Goal: Participate in discussion: Engage in conversation with other users on a specific topic

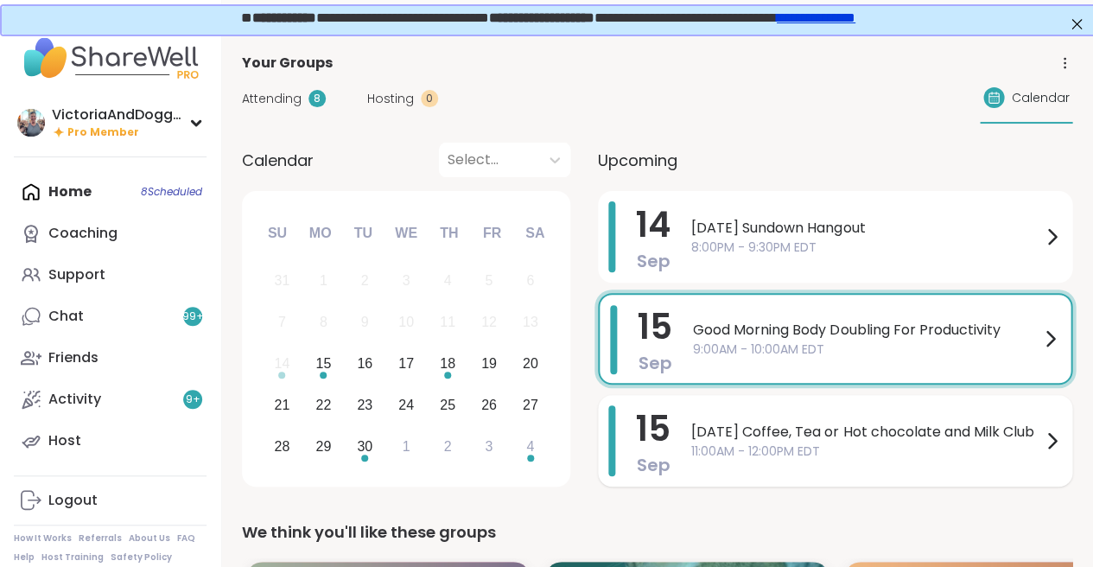
click at [760, 423] on span "[DATE] Coffee, Tea or Hot chocolate and Milk Club" at bounding box center [866, 432] width 350 height 21
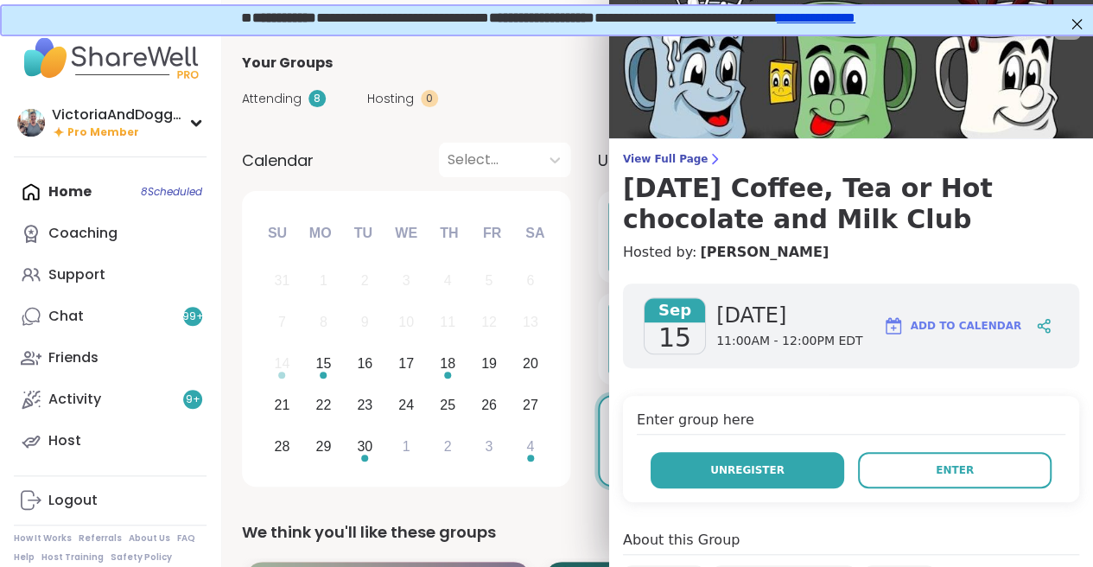
click at [745, 464] on span "Unregister" at bounding box center [747, 470] width 74 height 16
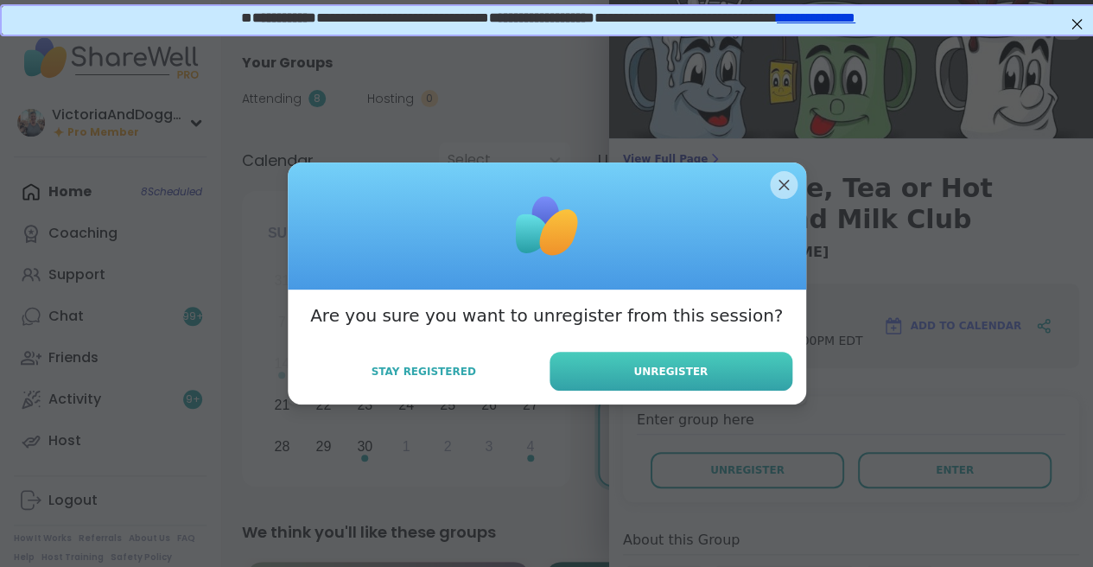
click at [666, 366] on span "Unregister" at bounding box center [670, 372] width 74 height 16
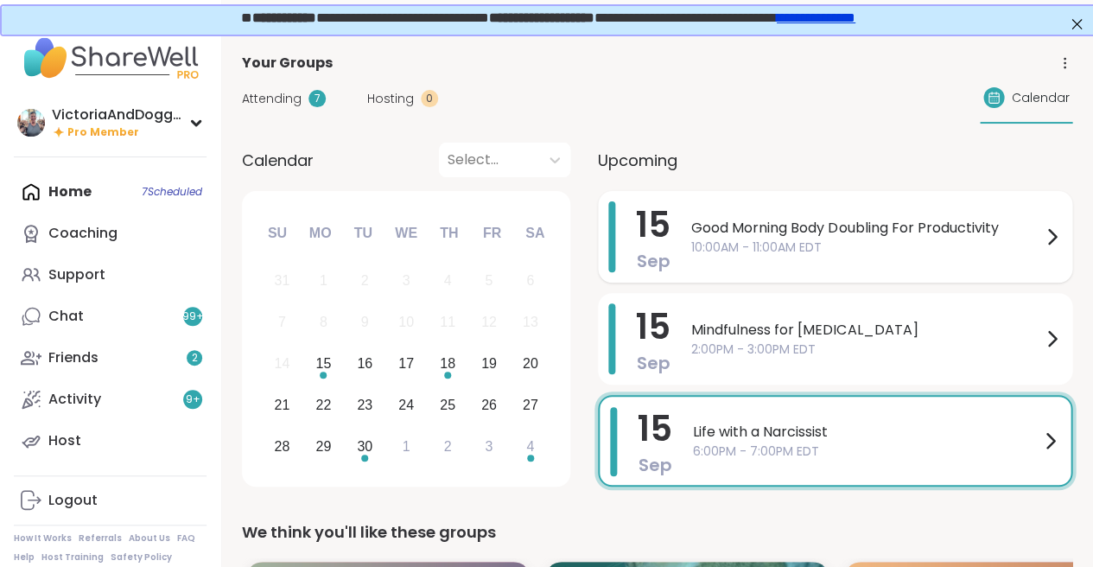
click at [764, 228] on span "Good Morning Body Doubling For Productivity" at bounding box center [866, 228] width 350 height 21
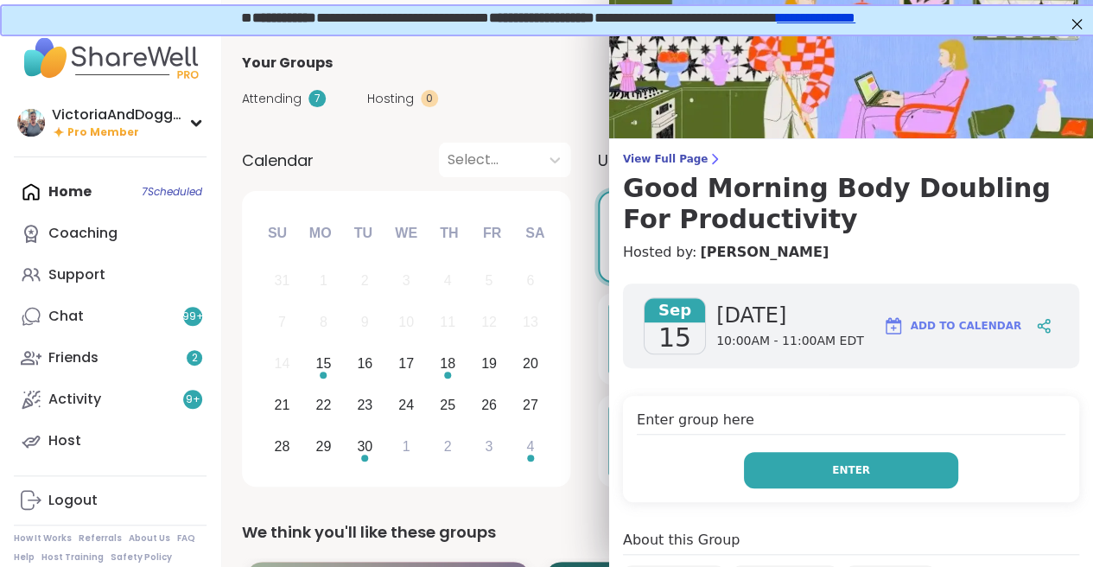
click at [819, 461] on button "Enter" at bounding box center [851, 470] width 214 height 36
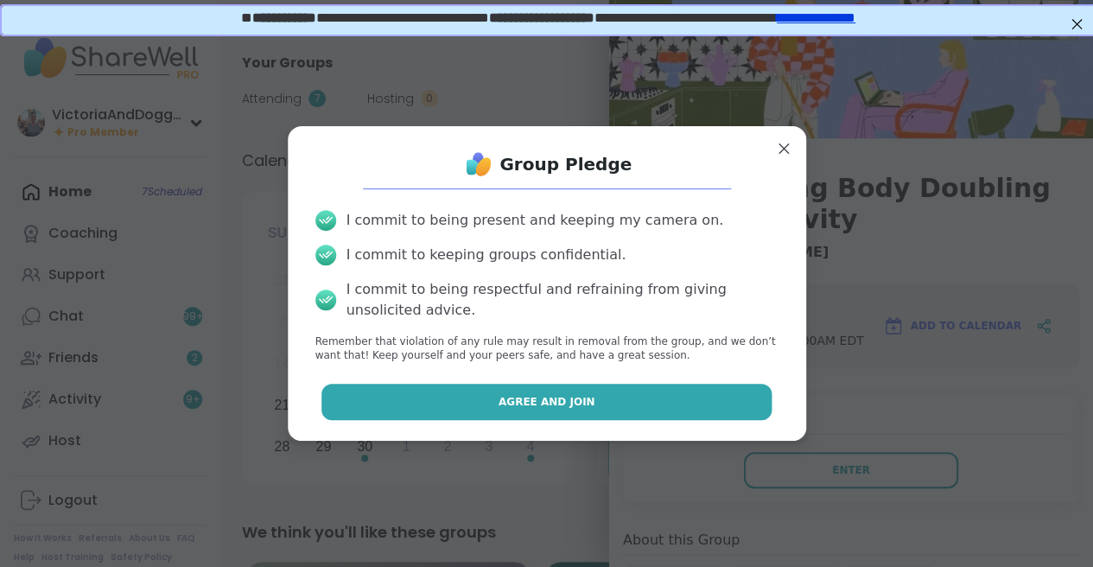
click at [579, 391] on button "Agree and Join" at bounding box center [546, 402] width 450 height 36
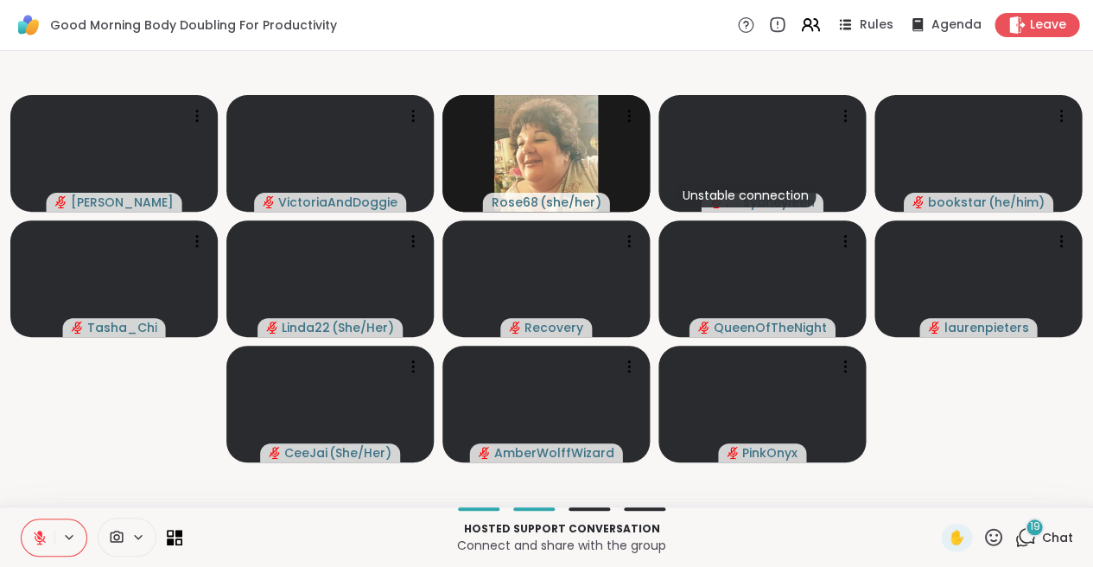
click at [1029, 536] on icon at bounding box center [1025, 537] width 22 height 22
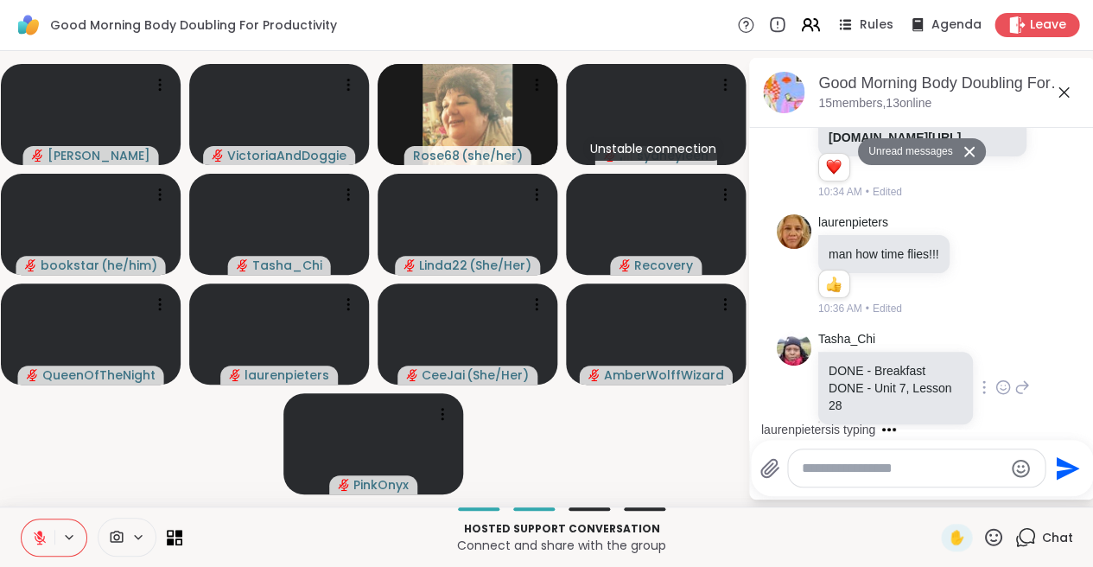
scroll to position [2857, 0]
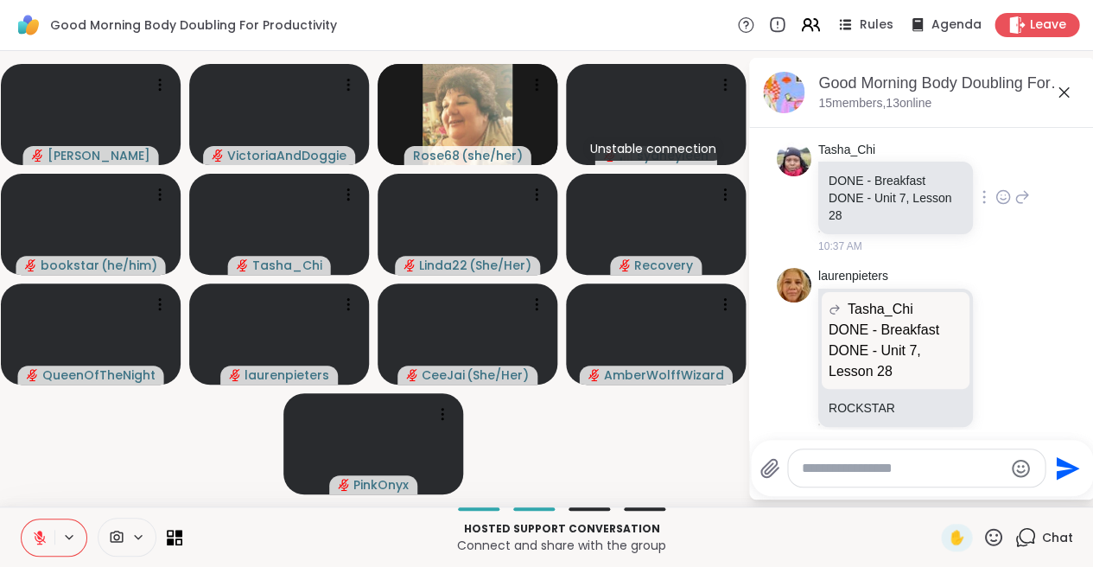
click at [1000, 188] on icon at bounding box center [1003, 196] width 16 height 17
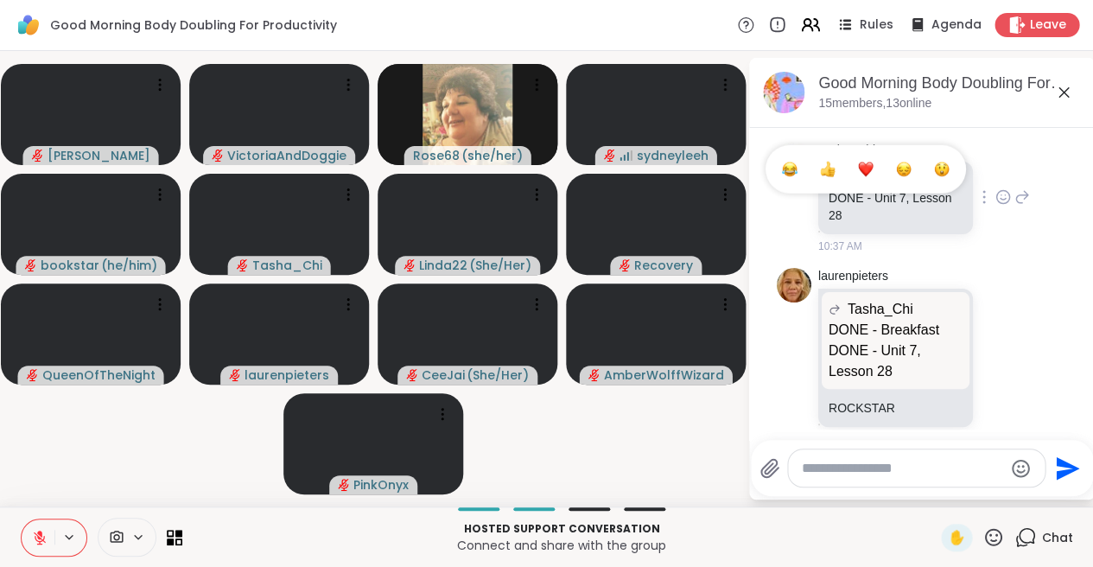
click at [874, 155] on button "Select Reaction: Heart" at bounding box center [865, 169] width 35 height 35
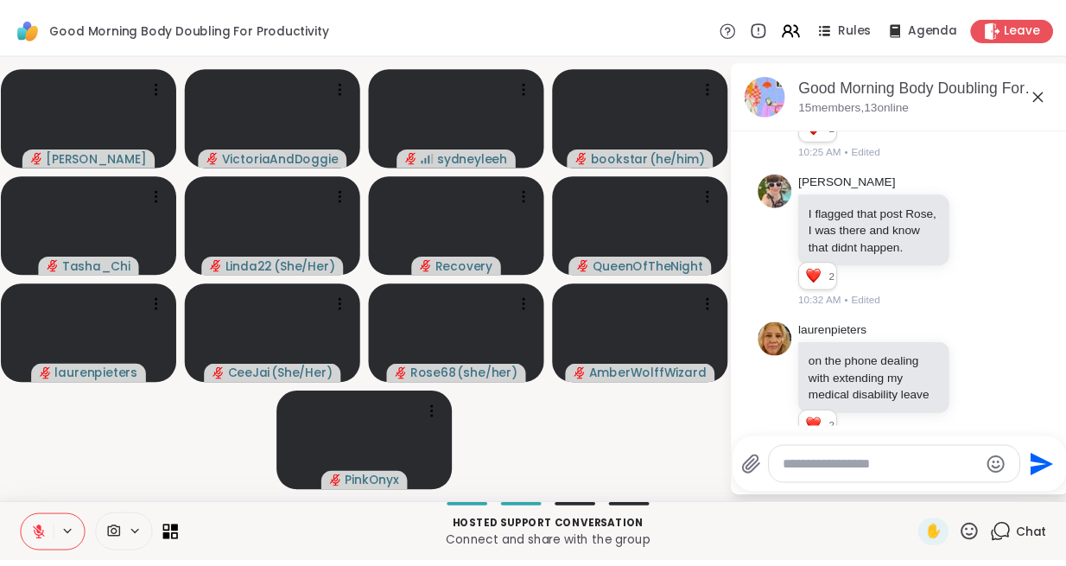
scroll to position [1554, 0]
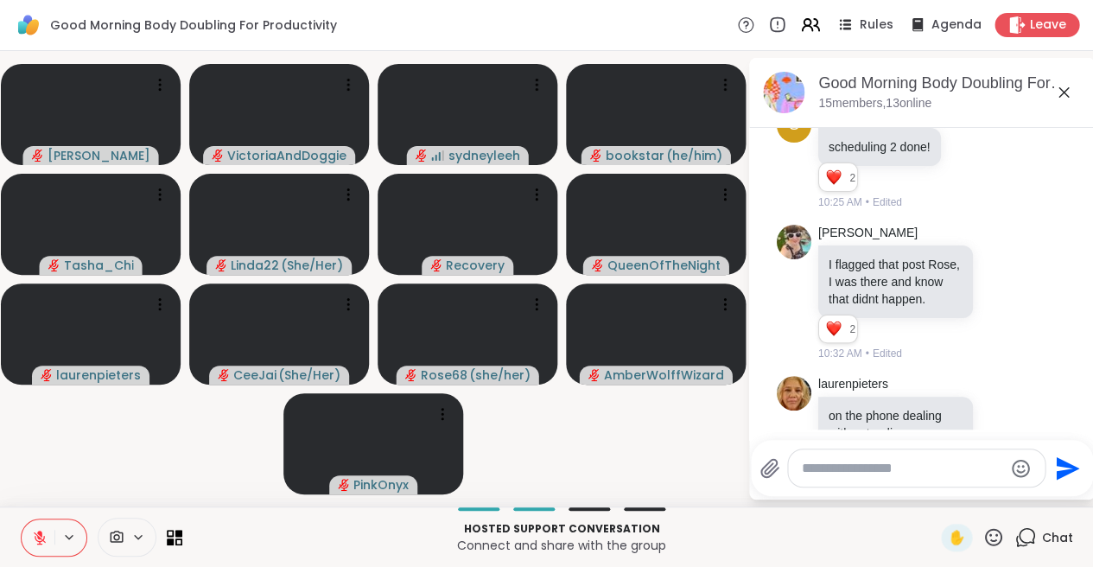
click at [1062, 86] on icon at bounding box center [1063, 92] width 21 height 21
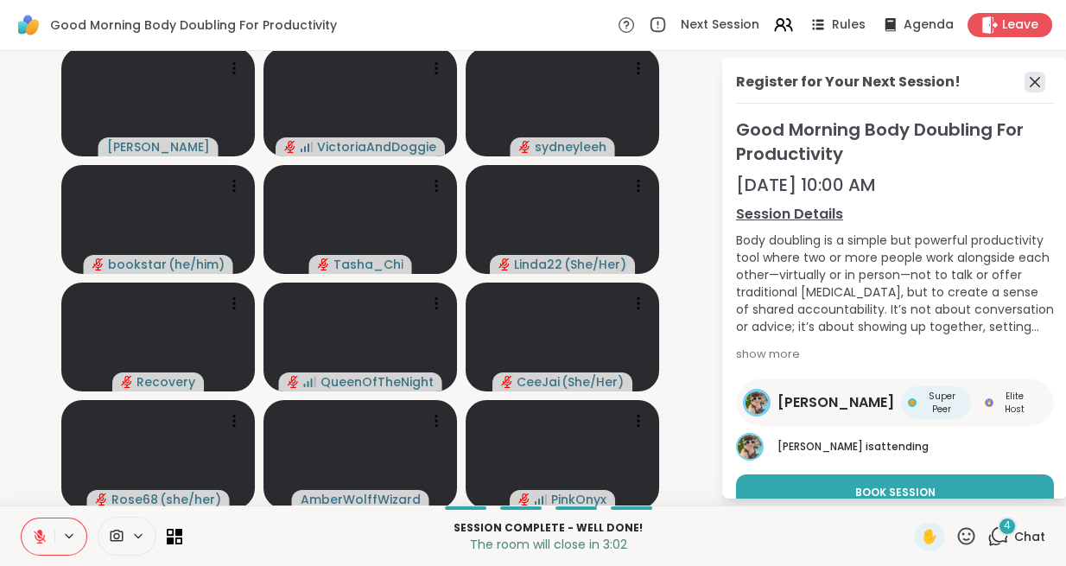
click at [1032, 76] on icon at bounding box center [1034, 82] width 21 height 21
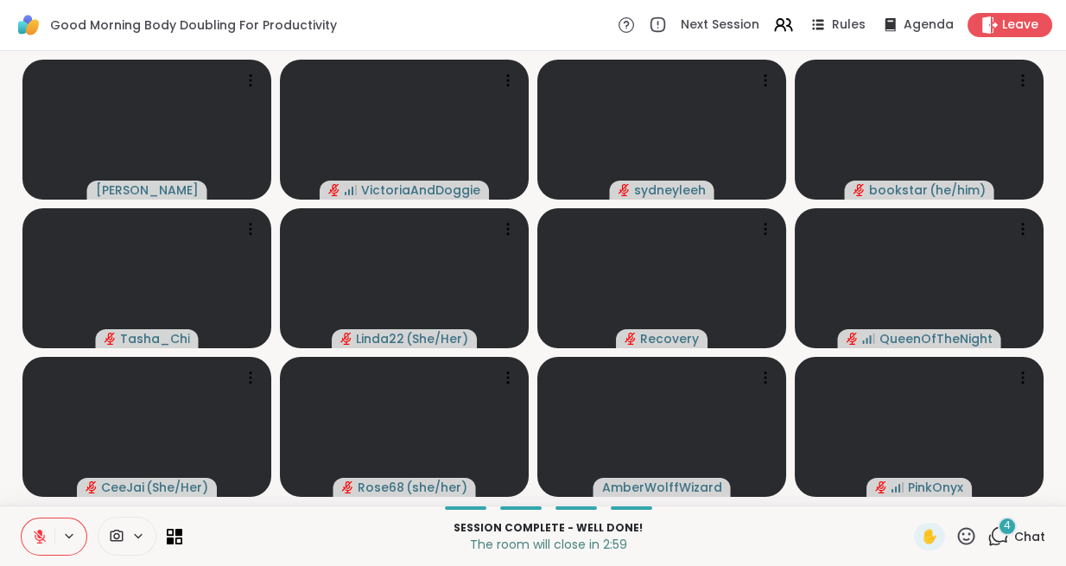
scroll to position [0, 0]
click at [999, 534] on icon at bounding box center [998, 536] width 22 height 22
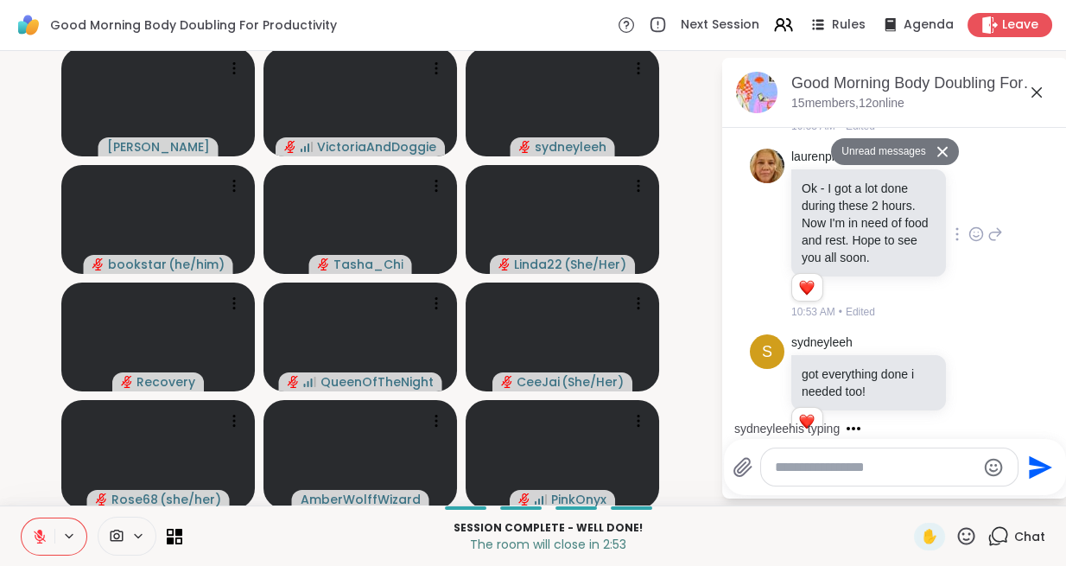
scroll to position [3561, 0]
click at [973, 388] on icon at bounding box center [976, 394] width 13 height 13
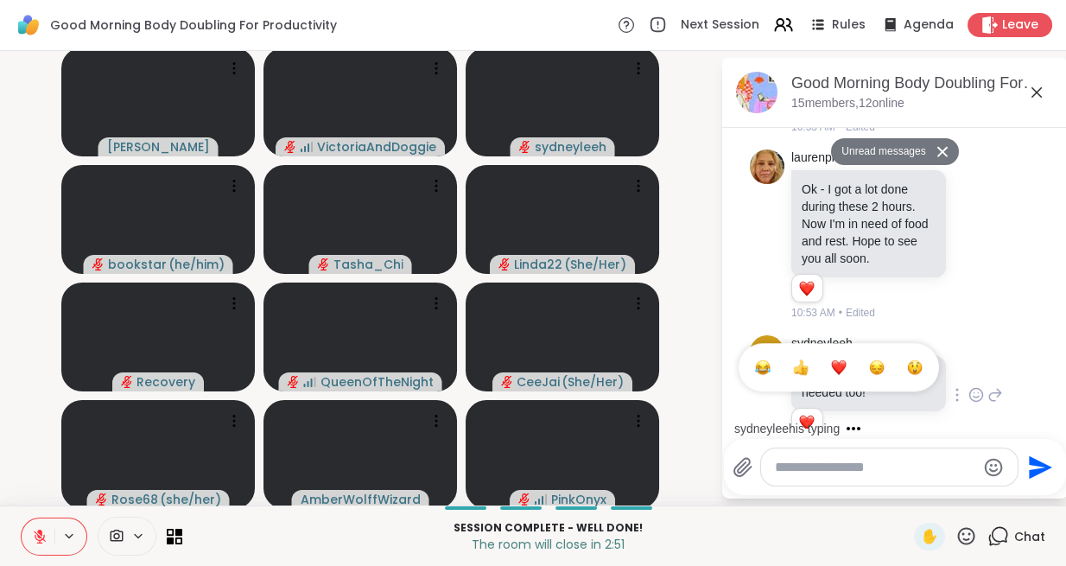
click at [840, 359] on div "Select Reaction: Heart" at bounding box center [839, 367] width 16 height 16
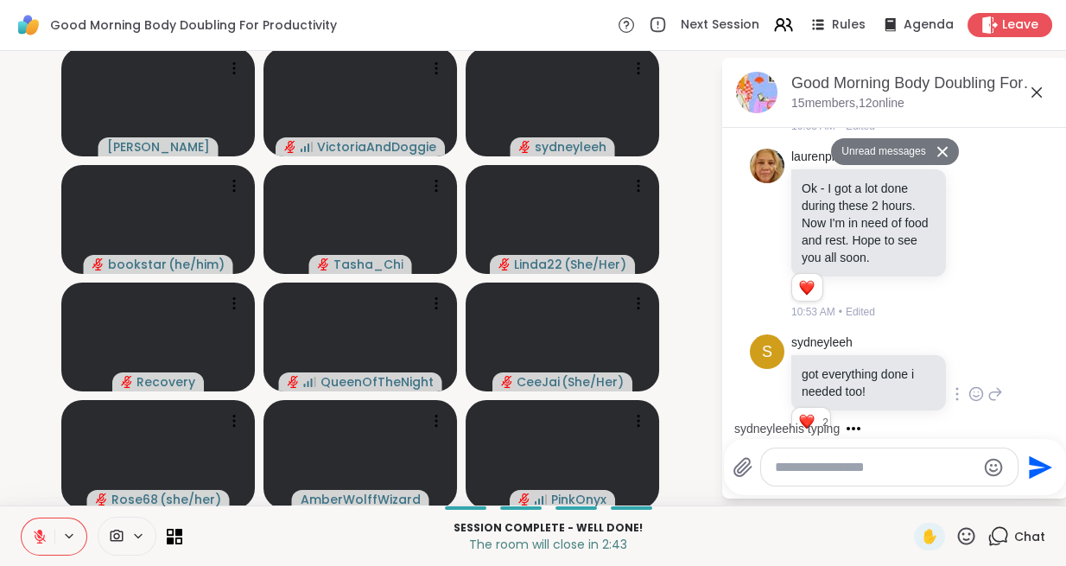
click at [991, 384] on icon at bounding box center [995, 394] width 16 height 21
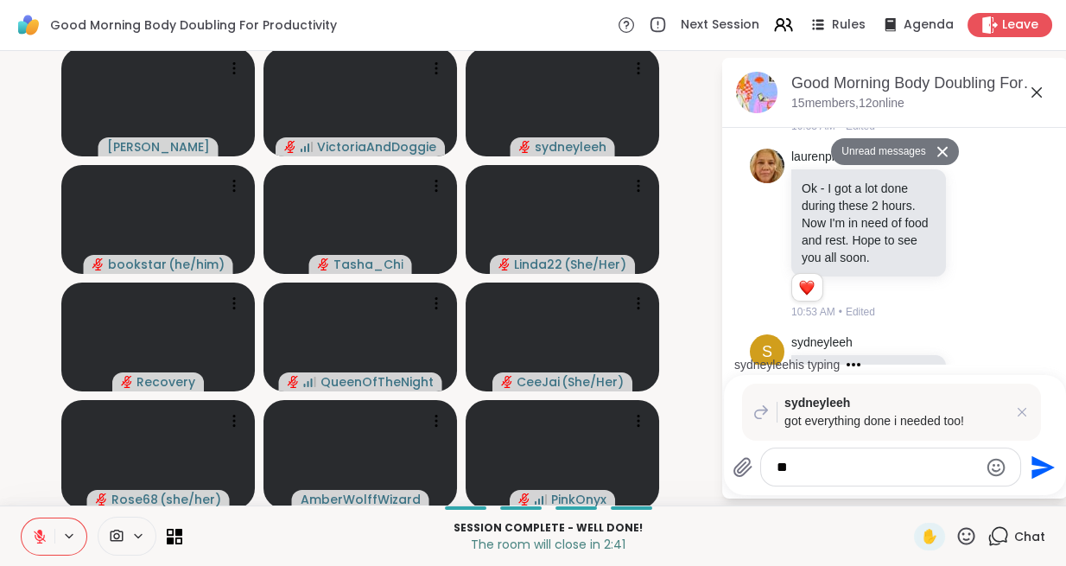
type textarea "*"
type textarea "**********"
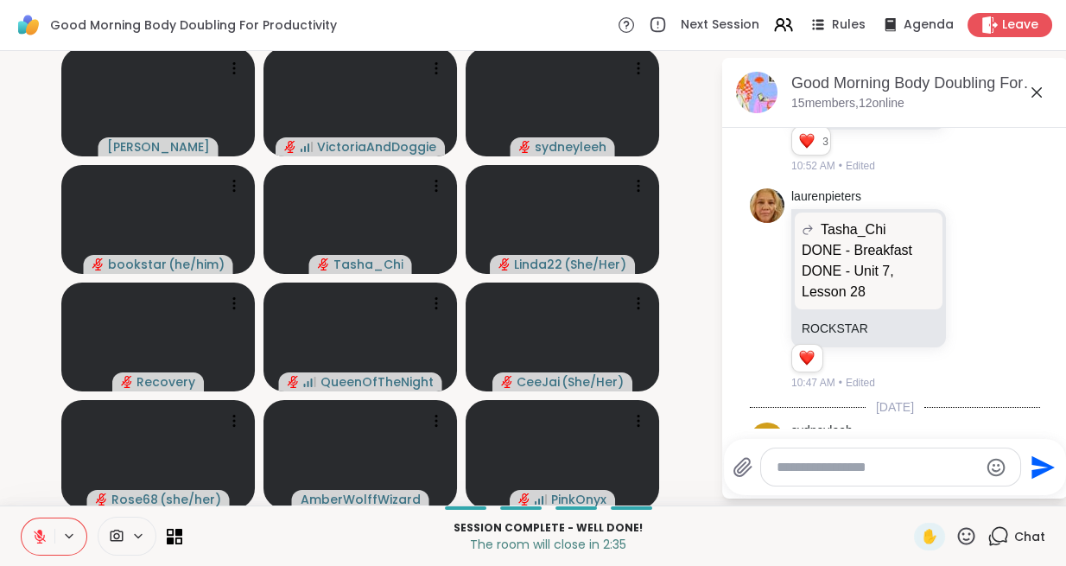
scroll to position [2961, 0]
click at [977, 282] on icon at bounding box center [976, 290] width 16 height 17
click at [834, 255] on div "Select Reaction: Heart" at bounding box center [839, 263] width 16 height 16
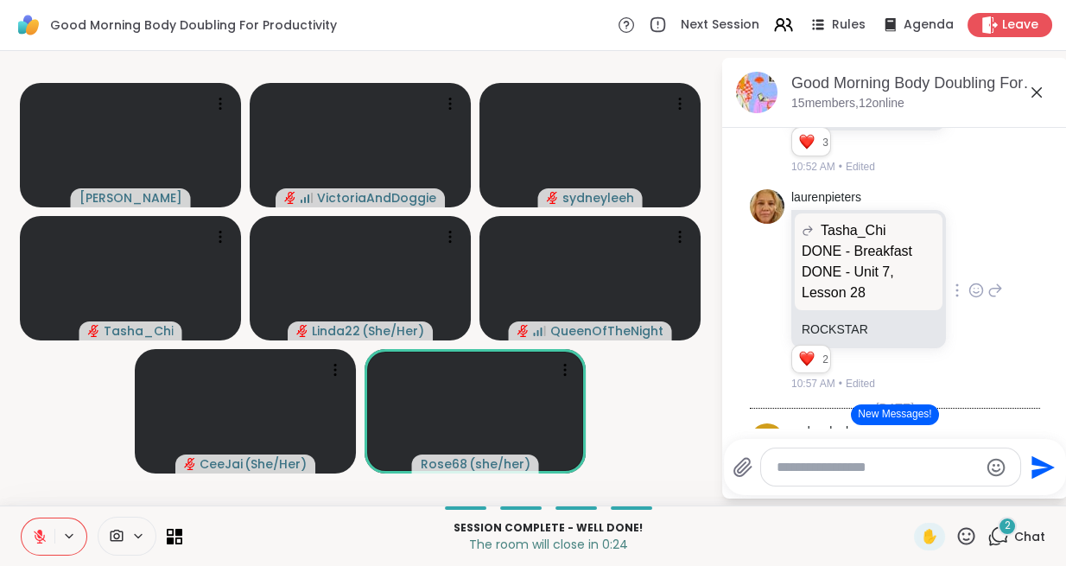
click at [42, 538] on icon at bounding box center [40, 536] width 12 height 12
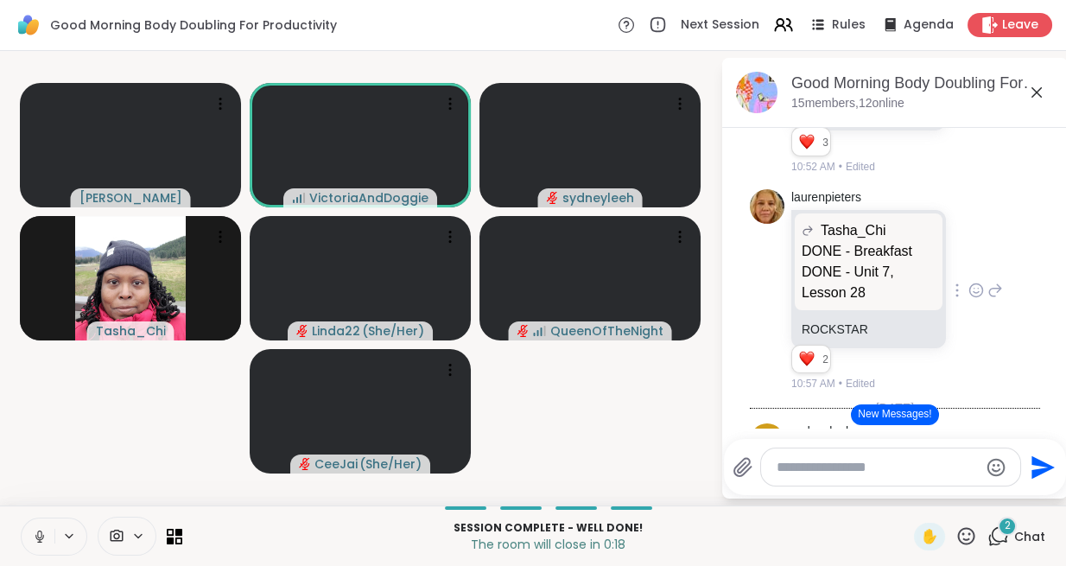
click at [868, 461] on textarea "Type your message" at bounding box center [877, 467] width 201 height 17
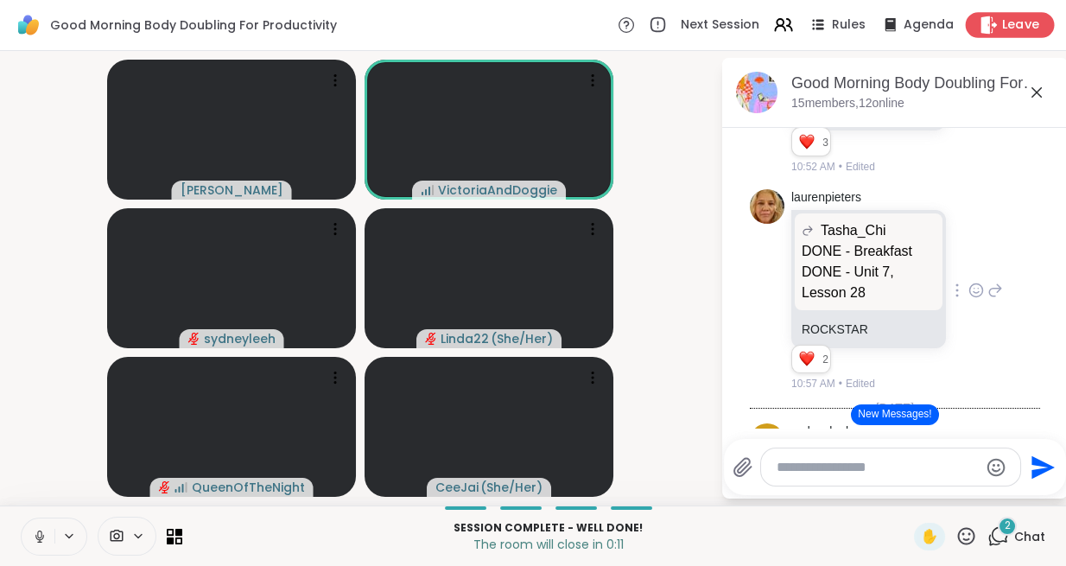
click at [1002, 24] on span "Leave" at bounding box center [1021, 25] width 38 height 18
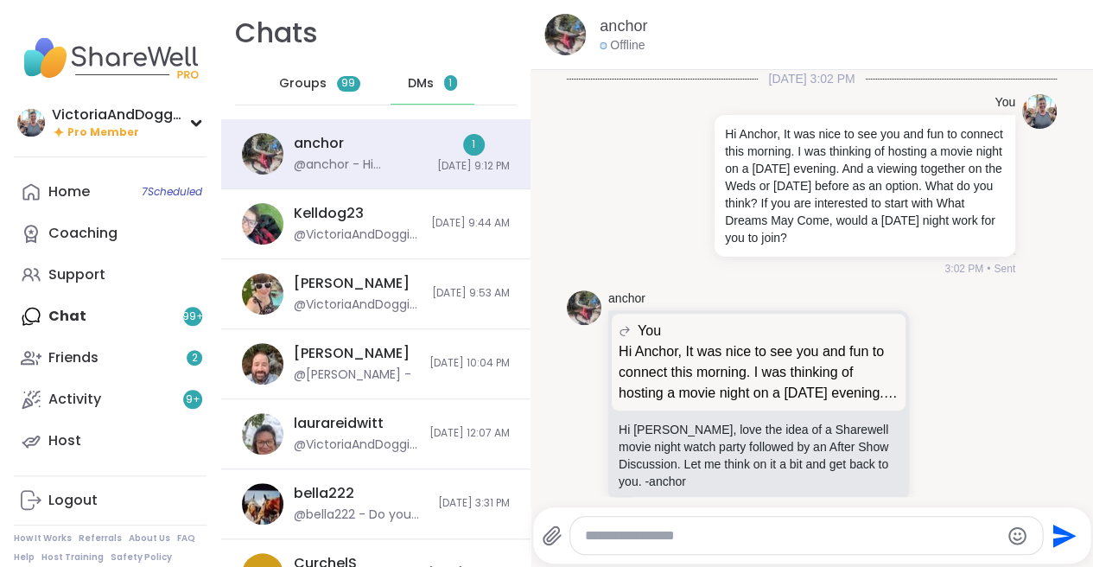
scroll to position [1908, 0]
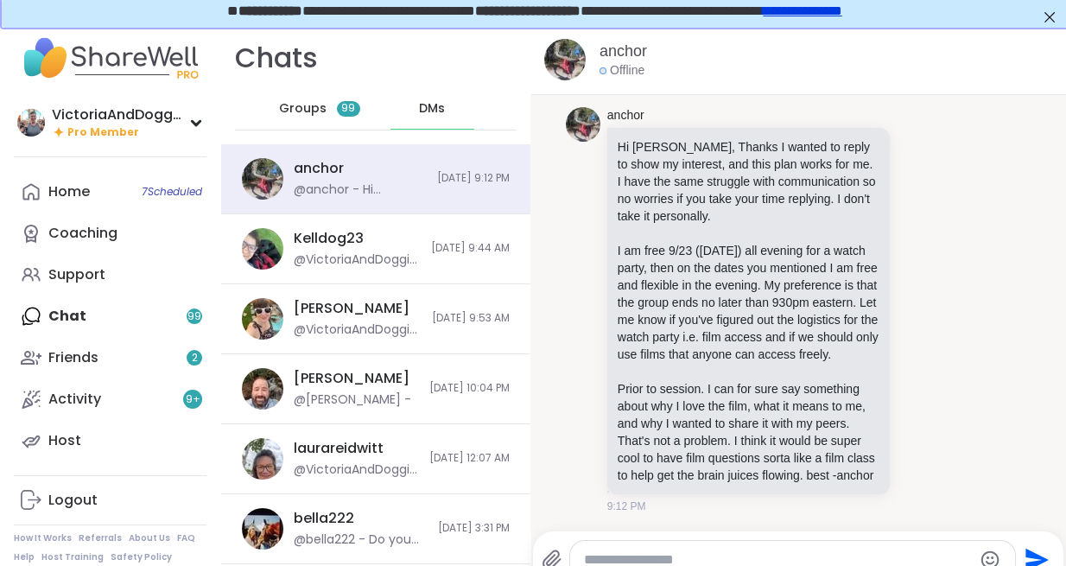
scroll to position [8, 0]
